Goal: Complete application form

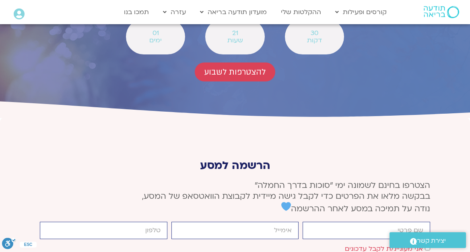
scroll to position [2987, 0]
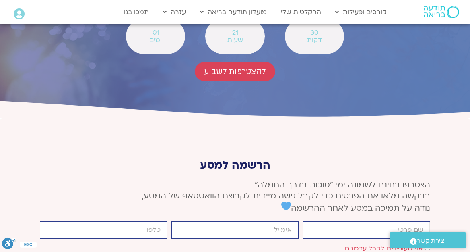
click at [398, 221] on input "firstname" at bounding box center [367, 229] width 128 height 17
type input "[PERSON_NAME] אקסל"
type input "[EMAIL_ADDRESS][DOMAIN_NAME]"
type input "0546610133"
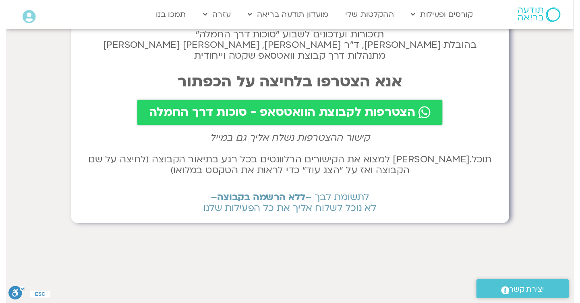
scroll to position [66, 0]
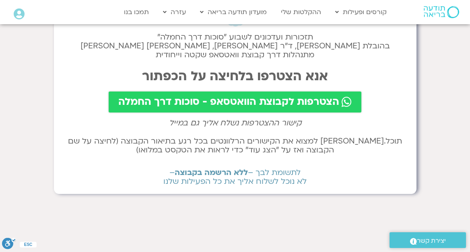
click at [252, 103] on span "הצטרפות לקבוצת הוואטסאפ - סוכות דרך החמלה" at bounding box center [228, 101] width 221 height 11
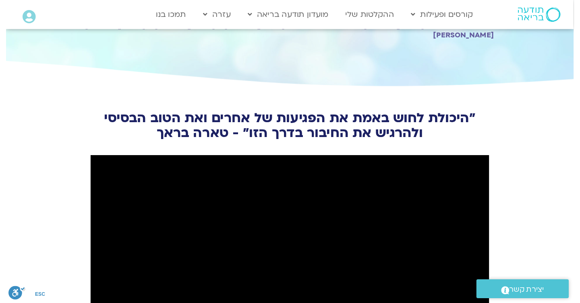
scroll to position [865, 0]
